Goal: Navigation & Orientation: Find specific page/section

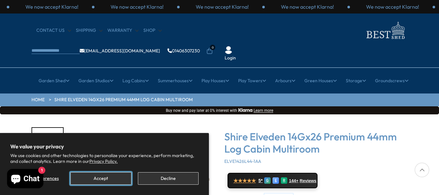
click at [97, 178] on button "Accept" at bounding box center [100, 178] width 61 height 13
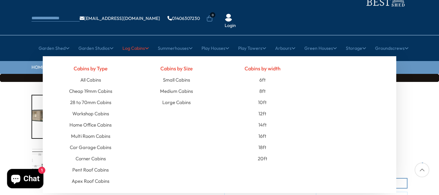
scroll to position [33, 0]
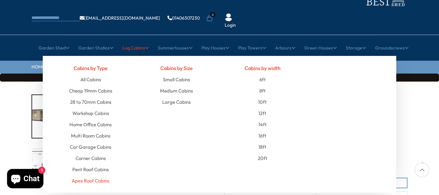
click at [87, 175] on link "Apex Roof Cabins" at bounding box center [91, 180] width 38 height 11
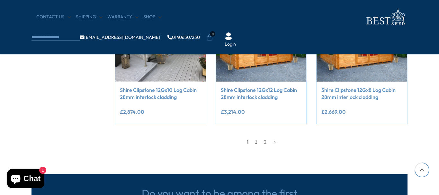
scroll to position [623, 0]
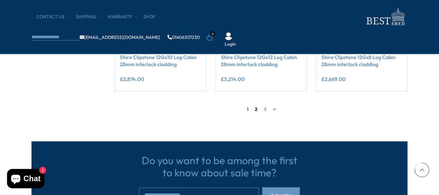
click at [255, 109] on link "2" at bounding box center [256, 109] width 9 height 10
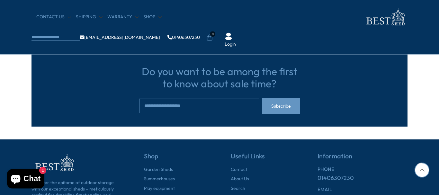
scroll to position [713, 0]
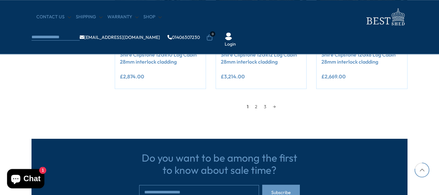
scroll to position [623, 0]
